Goal: Task Accomplishment & Management: Manage account settings

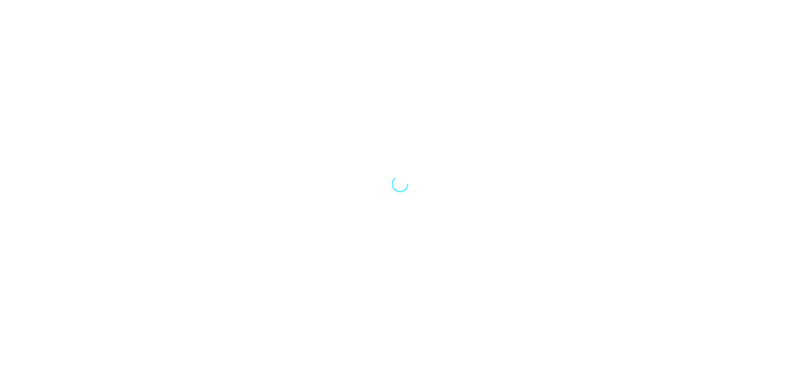
select select "Song"
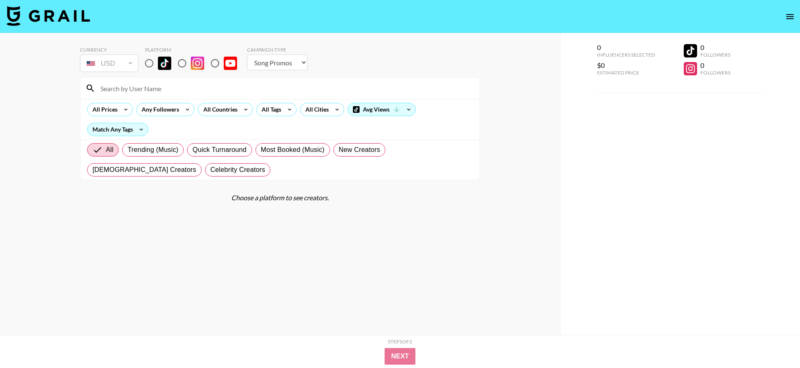
click at [785, 15] on icon "open drawer" at bounding box center [790, 17] width 10 height 10
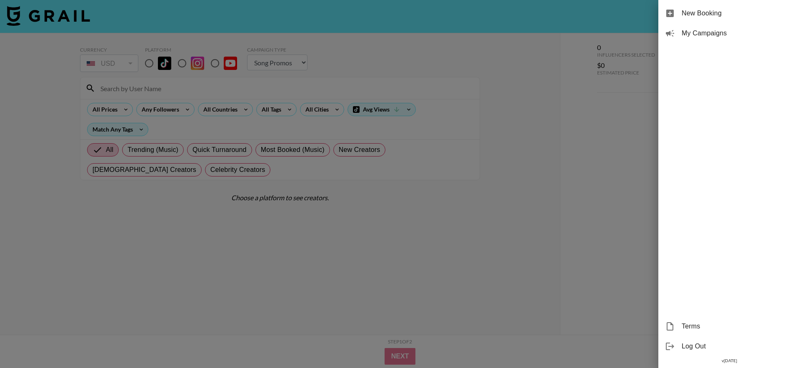
click at [702, 36] on span "My Campaigns" at bounding box center [738, 33] width 112 height 10
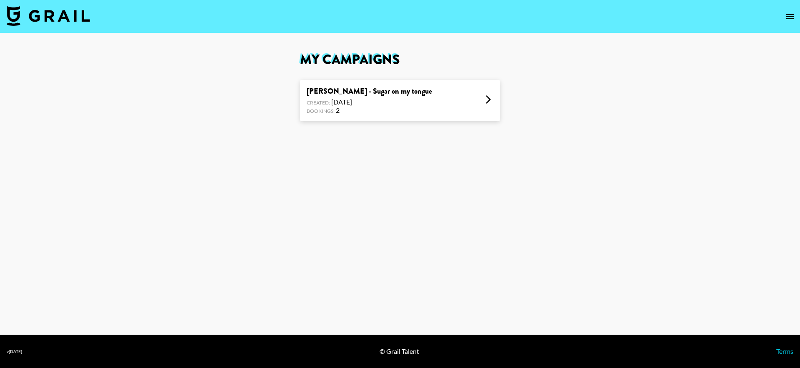
click at [394, 123] on section "My Campaigns [PERSON_NAME] - Sugar on my tongue Created: [DATE] Bookings: 2" at bounding box center [399, 83] width 213 height 101
click at [390, 112] on div "[PERSON_NAME] - Sugar on my tongue Created: [DATE] Bookings: 2" at bounding box center [400, 100] width 200 height 41
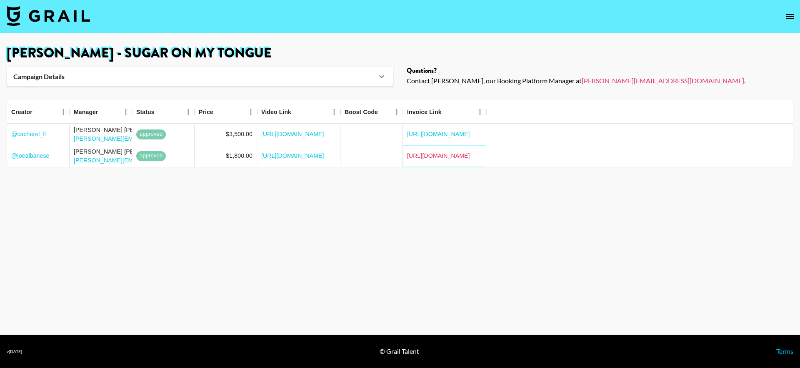
click at [427, 155] on link "[URL][DOMAIN_NAME]" at bounding box center [438, 156] width 63 height 8
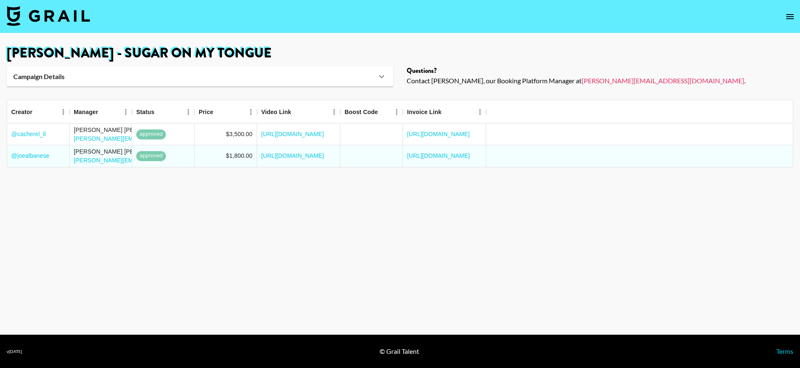
click at [315, 73] on div "Campaign Details" at bounding box center [194, 77] width 363 height 8
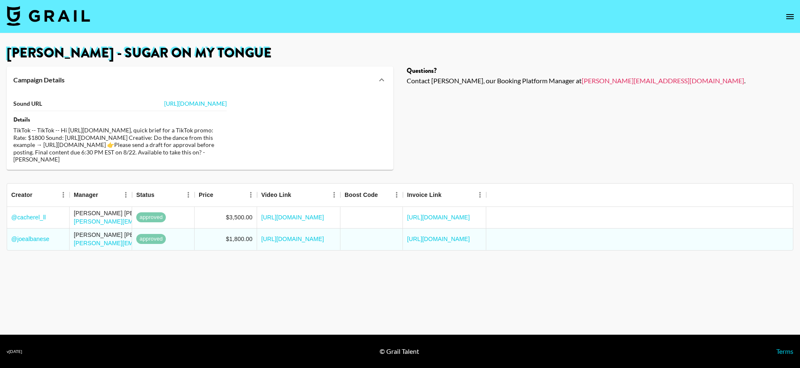
click at [793, 17] on icon "open drawer" at bounding box center [790, 16] width 8 height 5
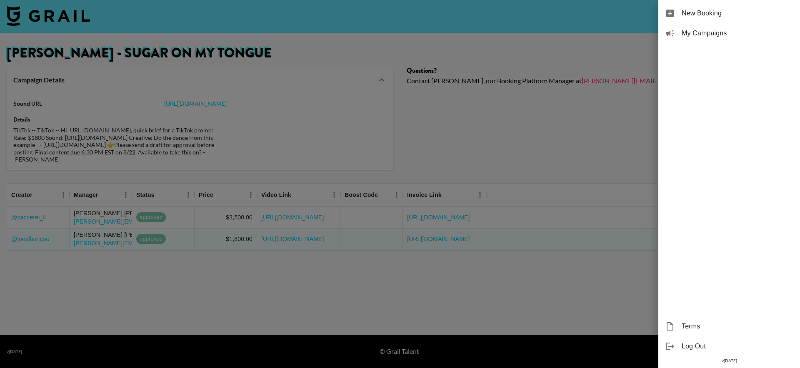
click at [726, 33] on span "My Campaigns" at bounding box center [738, 33] width 112 height 10
